Goal: Task Accomplishment & Management: Use online tool/utility

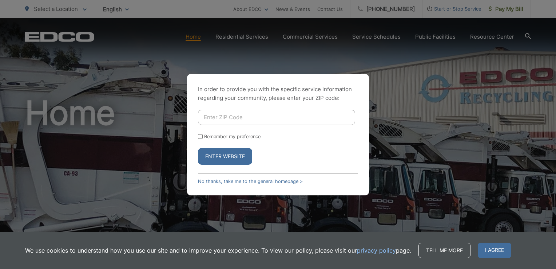
click at [264, 114] on input "Enter ZIP Code" at bounding box center [276, 117] width 157 height 15
type input "92078"
click at [223, 154] on button "Enter Website" at bounding box center [225, 156] width 54 height 17
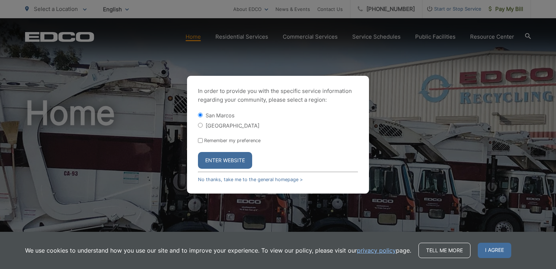
click at [238, 156] on button "Enter Website" at bounding box center [225, 160] width 54 height 17
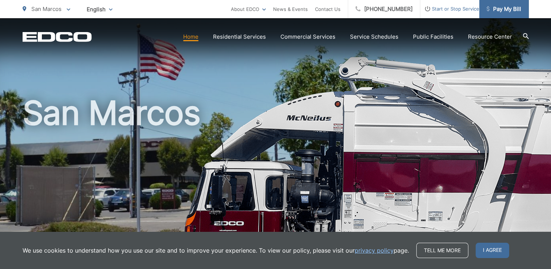
click at [504, 9] on span "Pay My Bill" at bounding box center [503, 9] width 35 height 9
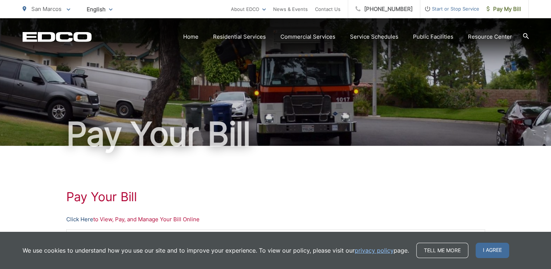
click at [70, 219] on link "Click Here" at bounding box center [79, 219] width 27 height 9
